Goal: Transaction & Acquisition: Purchase product/service

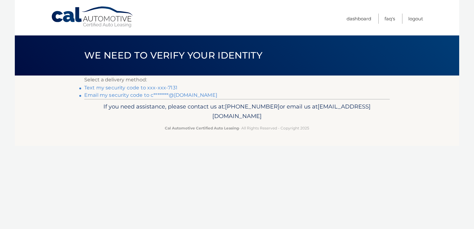
click at [125, 87] on link "Text my security code to xxx-xxx-7131" at bounding box center [130, 88] width 93 height 6
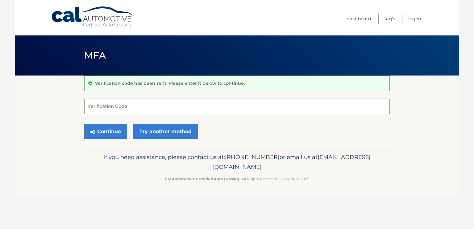
click at [188, 106] on input "Verification Code" at bounding box center [236, 106] width 305 height 15
type input "271010"
click at [84, 124] on button "Continue" at bounding box center [105, 131] width 43 height 15
click at [101, 139] on button "Continue" at bounding box center [105, 131] width 43 height 15
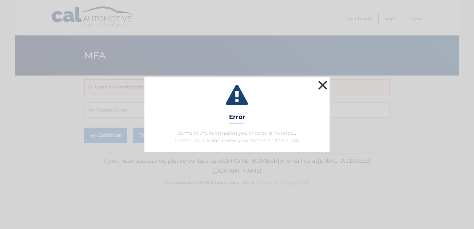
click at [326, 84] on button "×" at bounding box center [323, 85] width 12 height 12
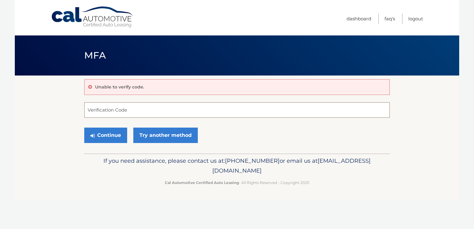
click at [149, 110] on input "Verification Code" at bounding box center [236, 109] width 305 height 15
type input "271010"
click at [84, 128] on button "Continue" at bounding box center [105, 135] width 43 height 15
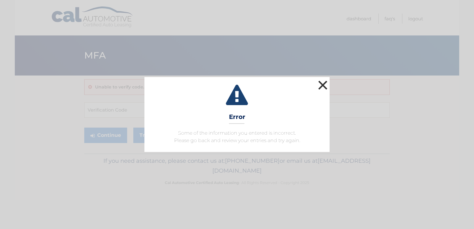
click at [322, 84] on button "×" at bounding box center [323, 85] width 12 height 12
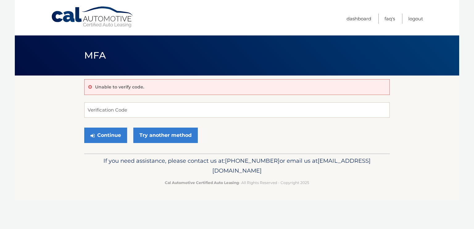
click at [89, 18] on link "Cal Automotive" at bounding box center [92, 17] width 83 height 22
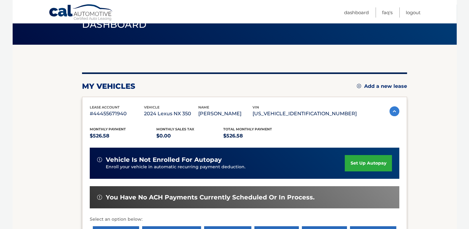
scroll to position [123, 0]
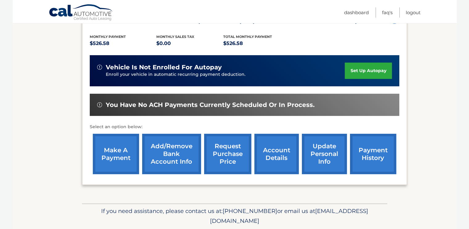
click at [107, 148] on link "make a payment" at bounding box center [116, 154] width 46 height 40
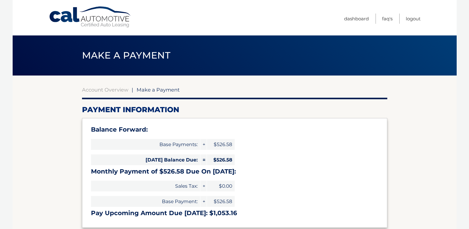
select select "ZjViYWQwNTItN2U0Yi00Mzg5LTlkMzktNmU4YmFhYzQ5MWRk"
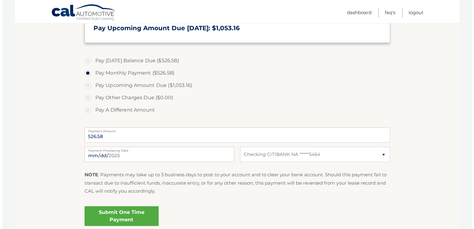
scroll to position [237, 0]
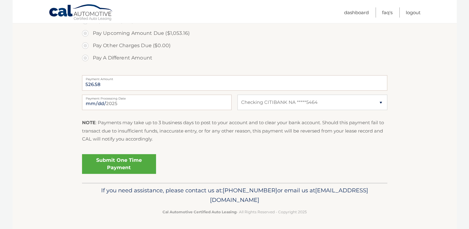
click at [123, 159] on link "Submit One Time Payment" at bounding box center [119, 164] width 74 height 20
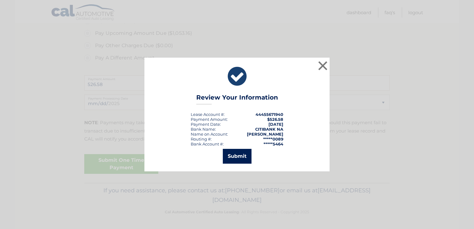
click at [246, 157] on button "Submit" at bounding box center [237, 156] width 29 height 15
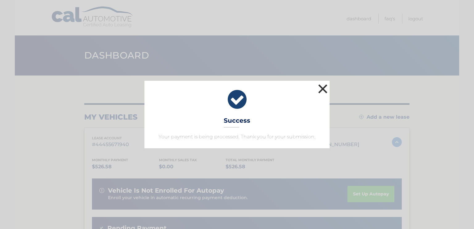
click at [322, 89] on button "×" at bounding box center [323, 89] width 12 height 12
